Goal: Find contact information: Find contact information

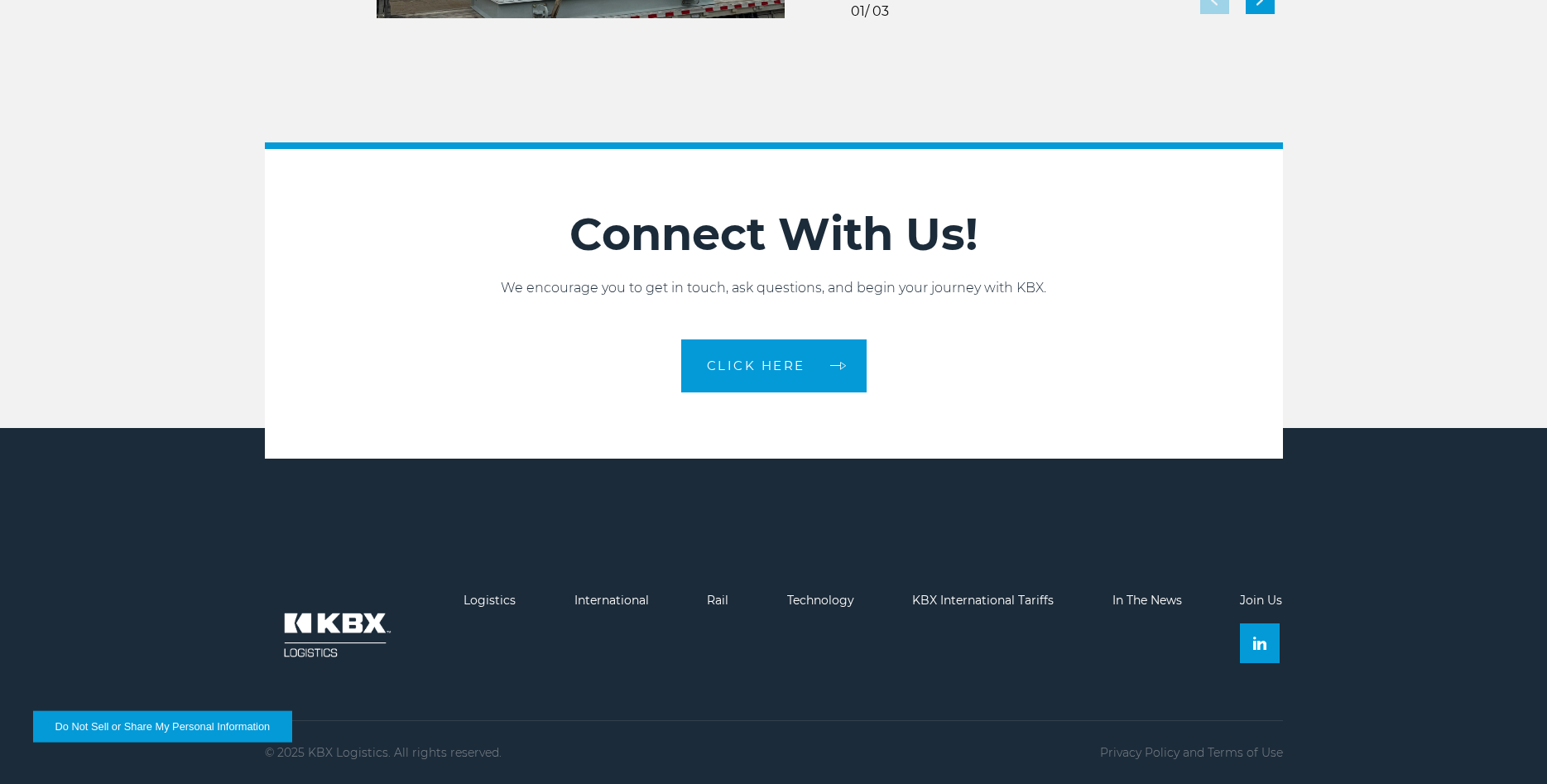
scroll to position [3794, 0]
click at [767, 367] on span "CLICK HERE" at bounding box center [756, 364] width 99 height 12
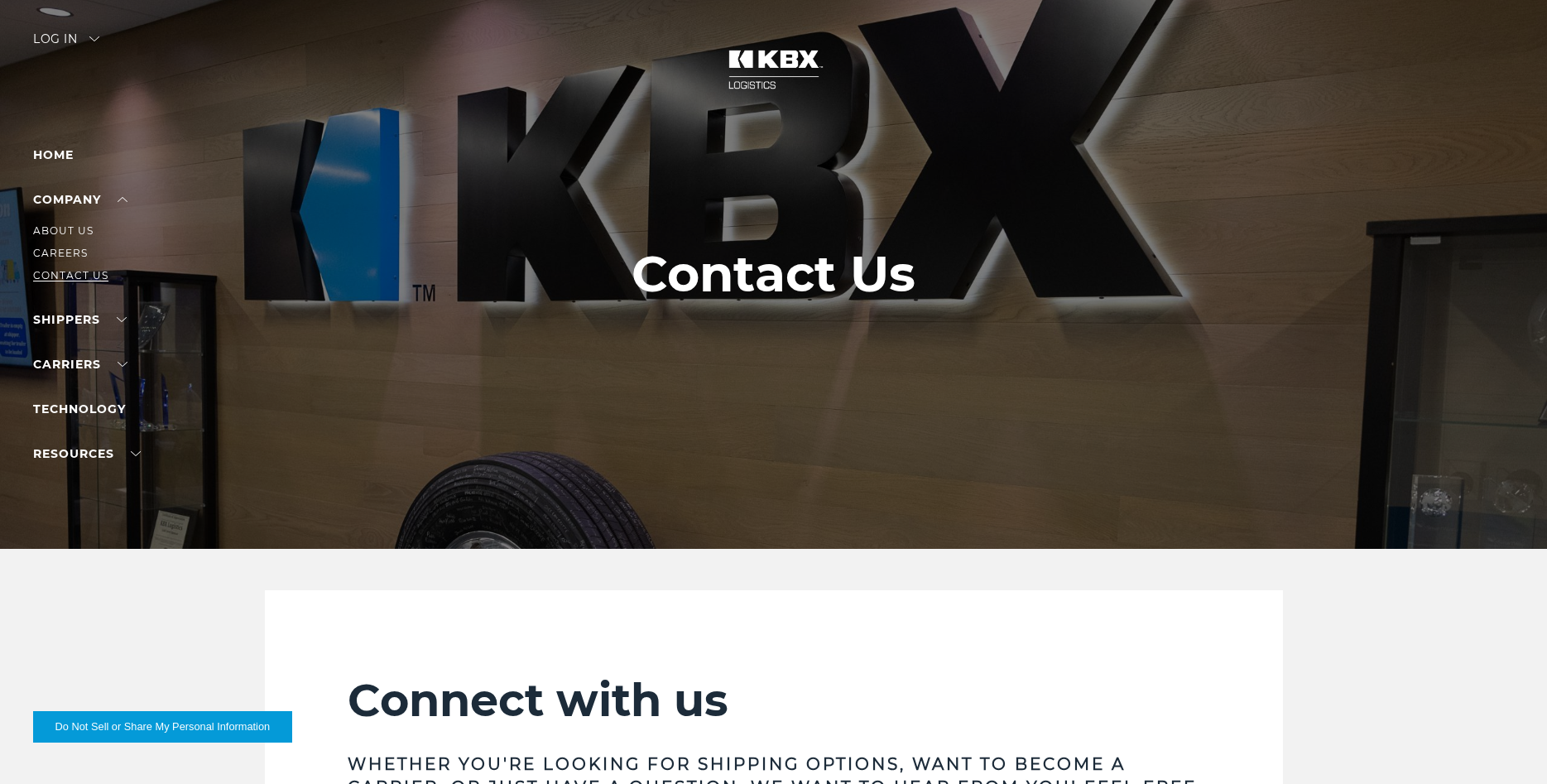
click at [77, 274] on link "Contact Us" at bounding box center [71, 275] width 76 height 12
